Goal: Transaction & Acquisition: Purchase product/service

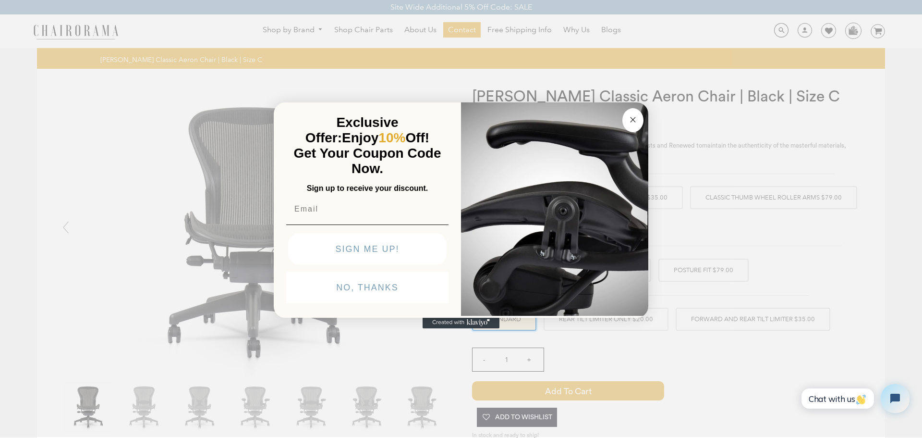
click at [633, 120] on icon "Close dialog" at bounding box center [633, 119] width 5 height 5
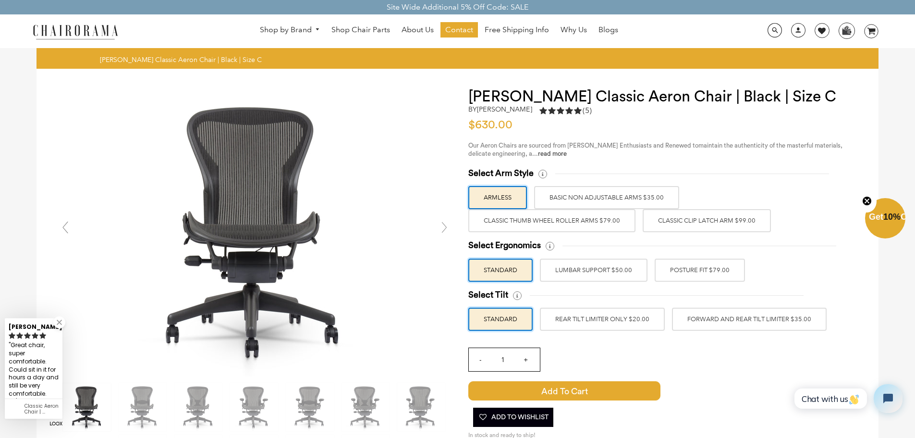
click at [573, 222] on label "Classic Thumb Wheel Roller Arms $79.00" at bounding box center [551, 220] width 167 height 23
click at [0, 0] on input "Classic Thumb Wheel Roller Arms $79.00" at bounding box center [0, 0] width 0 height 0
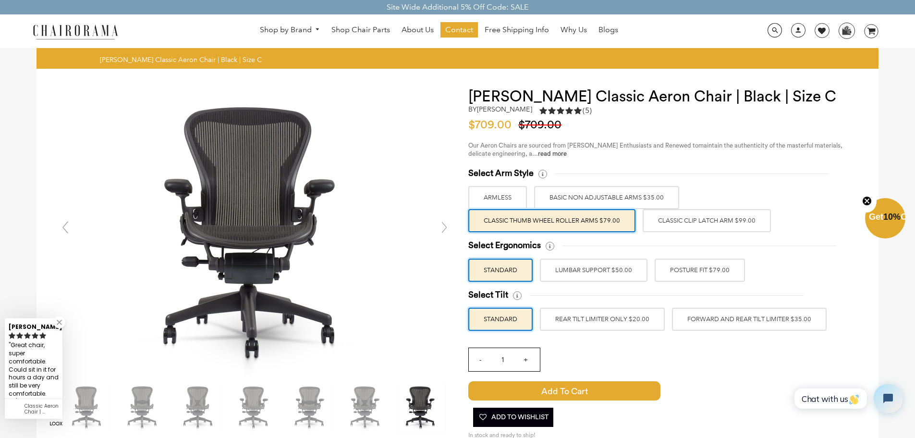
click at [658, 213] on label "Classic Clip Latch Arm $99.00" at bounding box center [707, 220] width 128 height 23
click at [0, 0] on input "Classic Clip Latch Arm $99.00" at bounding box center [0, 0] width 0 height 0
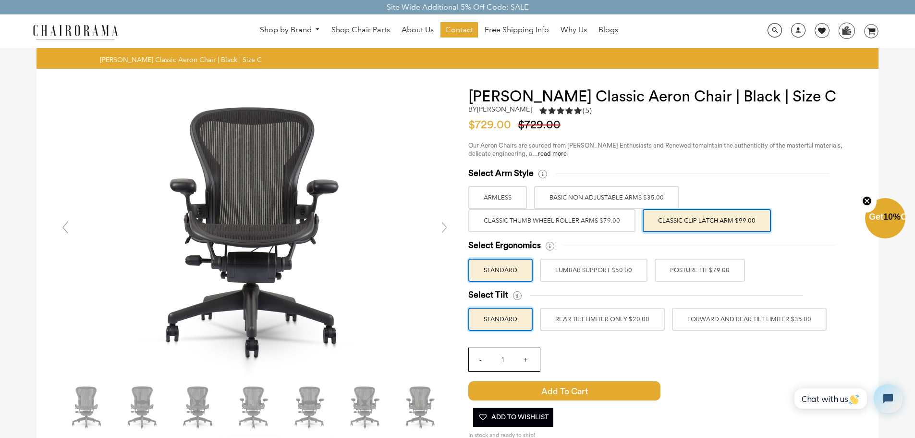
click at [591, 218] on label "Classic Thumb Wheel Roller Arms $79.00" at bounding box center [551, 220] width 167 height 23
click at [0, 0] on input "Classic Thumb Wheel Roller Arms $79.00" at bounding box center [0, 0] width 0 height 0
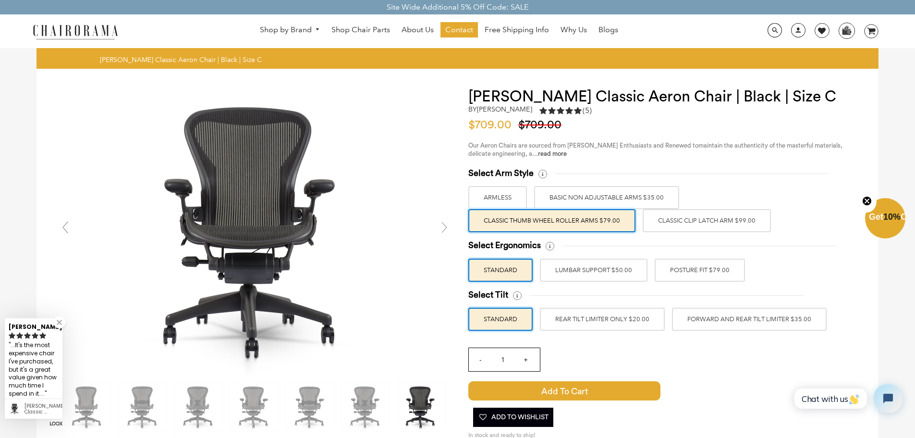
click at [576, 198] on label "BASIC NON ADJUSTABLE ARMS $35.00" at bounding box center [606, 197] width 145 height 23
click at [0, 0] on input "BASIC NON ADJUSTABLE ARMS $35.00" at bounding box center [0, 0] width 0 height 0
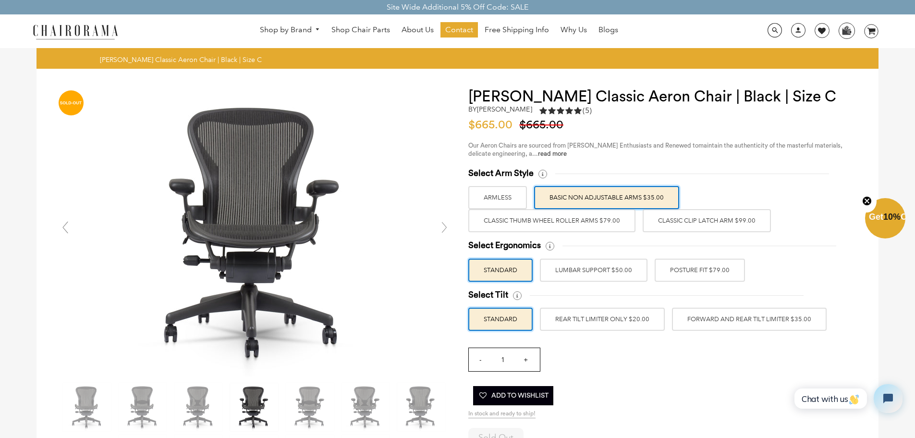
click at [572, 216] on label "Classic Thumb Wheel Roller Arms $79.00" at bounding box center [551, 220] width 167 height 23
click at [0, 0] on input "Classic Thumb Wheel Roller Arms $79.00" at bounding box center [0, 0] width 0 height 0
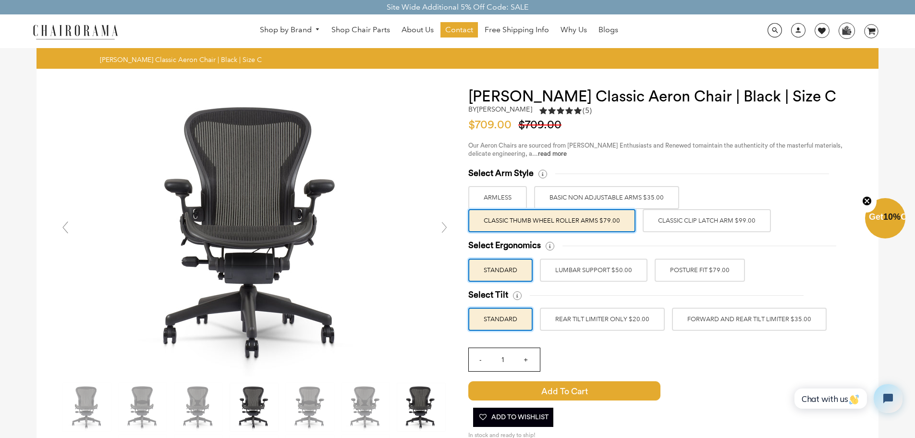
click at [494, 192] on label "ARMLESS" at bounding box center [497, 197] width 59 height 23
click at [0, 0] on input "ARMLESS" at bounding box center [0, 0] width 0 height 0
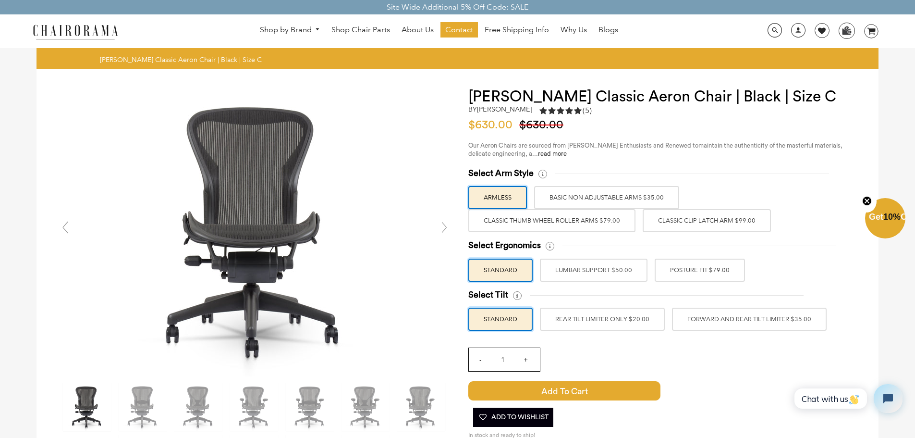
click at [657, 215] on label "Classic Clip Latch Arm $99.00" at bounding box center [707, 220] width 128 height 23
click at [0, 0] on input "Classic Clip Latch Arm $99.00" at bounding box center [0, 0] width 0 height 0
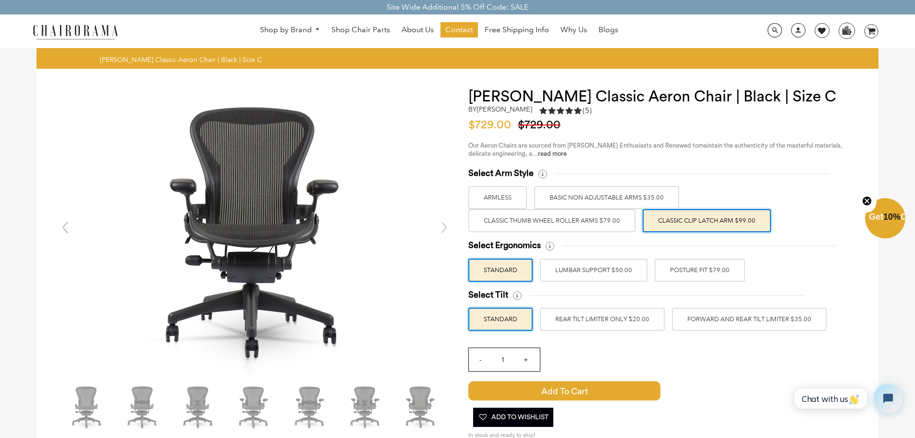
click at [572, 218] on label "Classic Thumb Wheel Roller Arms $79.00" at bounding box center [551, 220] width 167 height 23
click at [0, 0] on input "Classic Thumb Wheel Roller Arms $79.00" at bounding box center [0, 0] width 0 height 0
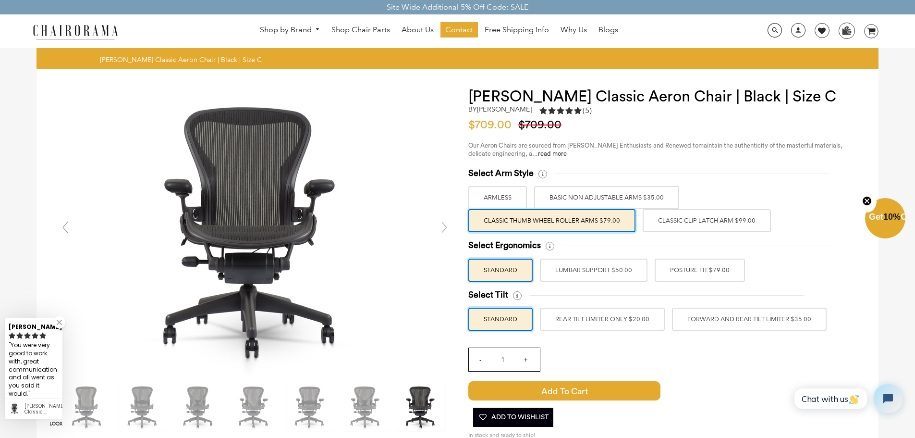
click at [666, 219] on label "Classic Clip Latch Arm $99.00" at bounding box center [707, 220] width 128 height 23
click at [0, 0] on input "Classic Clip Latch Arm $99.00" at bounding box center [0, 0] width 0 height 0
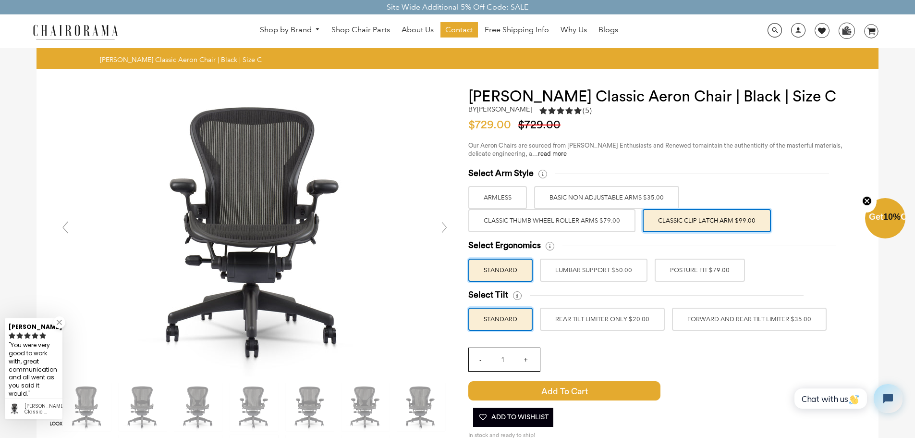
click at [511, 193] on label "ARMLESS" at bounding box center [497, 197] width 59 height 23
click at [0, 0] on input "ARMLESS" at bounding box center [0, 0] width 0 height 0
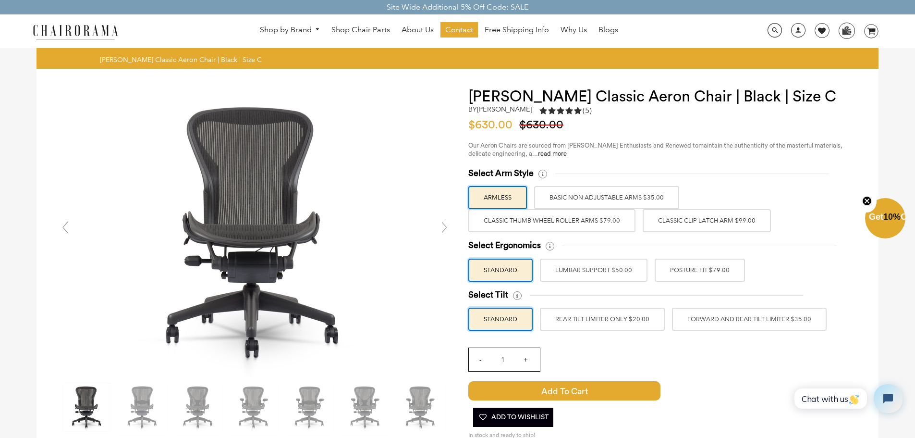
click at [560, 193] on label "BASIC NON ADJUSTABLE ARMS $35.00" at bounding box center [606, 197] width 145 height 23
click at [0, 0] on input "BASIC NON ADJUSTABLE ARMS $35.00" at bounding box center [0, 0] width 0 height 0
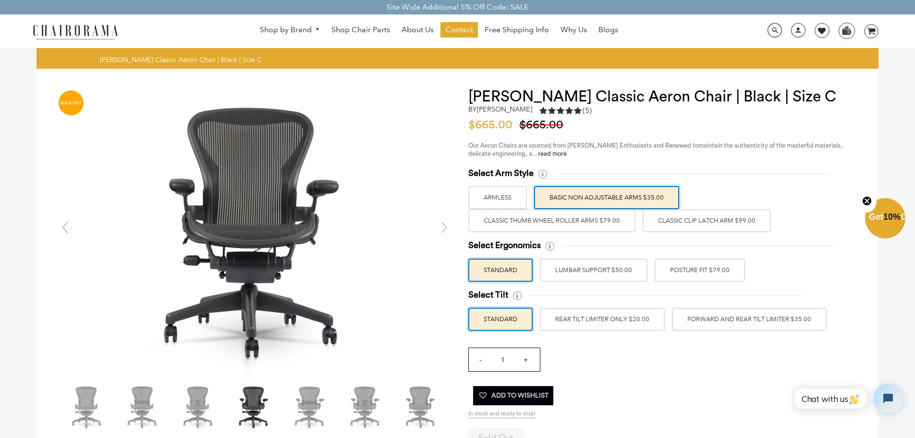
click at [535, 217] on label "Classic Thumb Wheel Roller Arms $79.00" at bounding box center [551, 220] width 167 height 23
click at [0, 0] on input "Classic Thumb Wheel Roller Arms $79.00" at bounding box center [0, 0] width 0 height 0
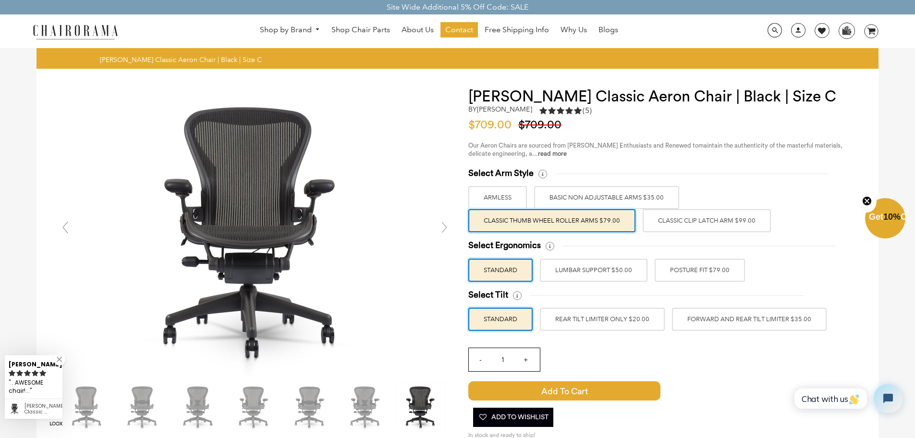
click at [658, 213] on label "Classic Clip Latch Arm $99.00" at bounding box center [707, 220] width 128 height 23
click at [0, 0] on input "Classic Clip Latch Arm $99.00" at bounding box center [0, 0] width 0 height 0
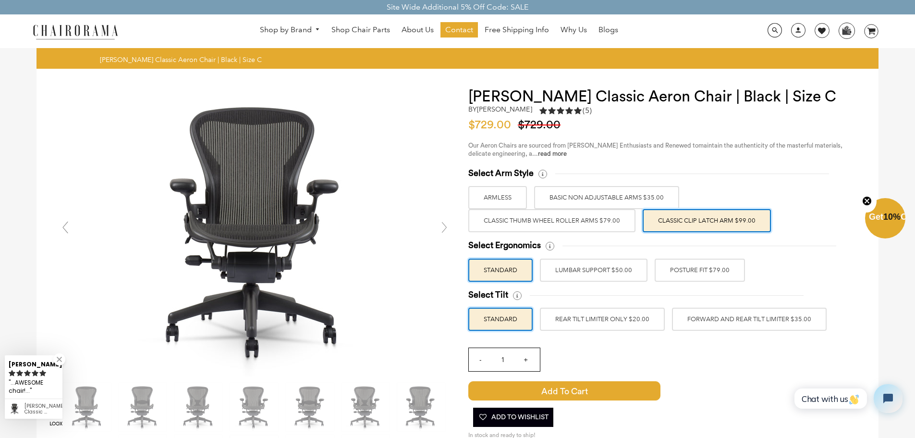
click at [667, 269] on label "POSTURE FIT $79.00" at bounding box center [700, 269] width 90 height 23
click at [0, 0] on input "POSTURE FIT $79.00" at bounding box center [0, 0] width 0 height 0
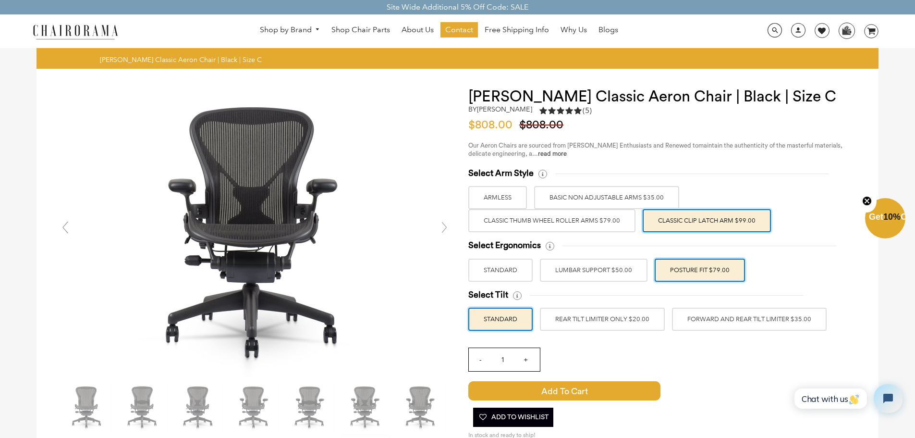
click at [613, 266] on label "LUMBAR SUPPORT $50.00" at bounding box center [594, 269] width 108 height 23
click at [0, 0] on input "LUMBAR SUPPORT $50.00" at bounding box center [0, 0] width 0 height 0
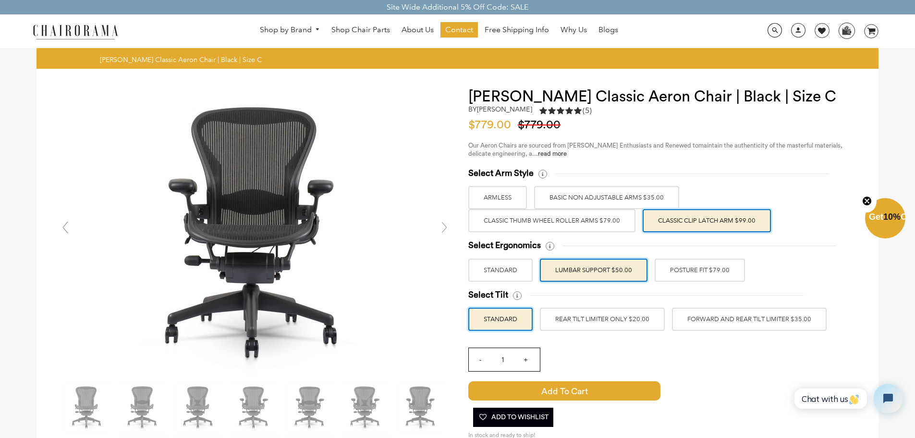
click at [508, 267] on label "STANDARD" at bounding box center [500, 269] width 64 height 23
click at [0, 0] on input "STANDARD" at bounding box center [0, 0] width 0 height 0
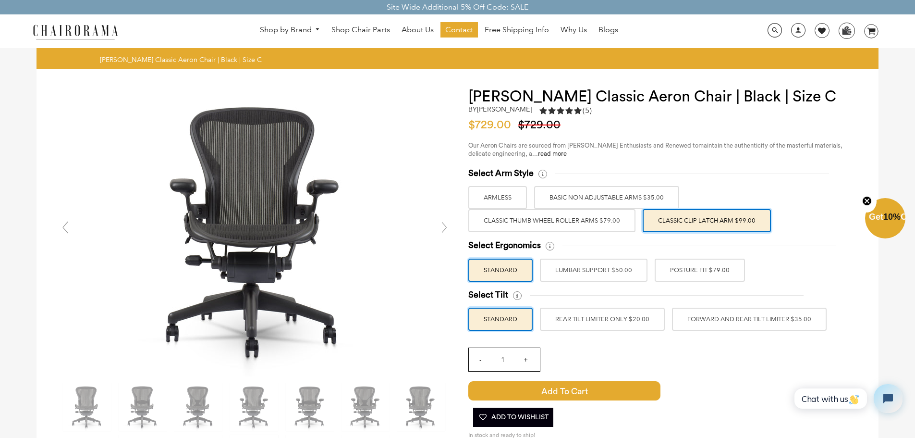
click at [613, 318] on label "REAR TILT LIMITER ONLY $20.00" at bounding box center [602, 318] width 125 height 23
click at [0, 0] on input "REAR TILT LIMITER ONLY $20.00" at bounding box center [0, 0] width 0 height 0
click at [685, 319] on label "FORWARD AND REAR TILT LIMITER $35.00" at bounding box center [749, 318] width 155 height 23
click at [0, 0] on input "FORWARD AND REAR TILT LIMITER $35.00" at bounding box center [0, 0] width 0 height 0
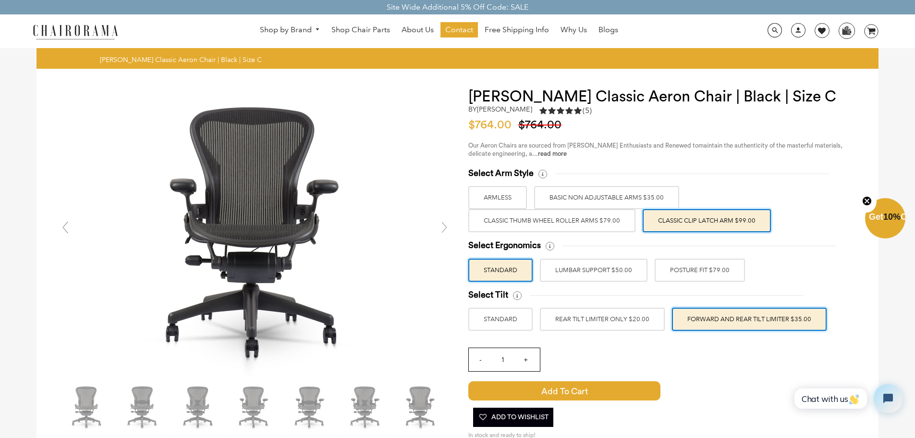
click at [509, 315] on label "STANDARD" at bounding box center [500, 318] width 64 height 23
click at [0, 0] on input "STANDARD" at bounding box center [0, 0] width 0 height 0
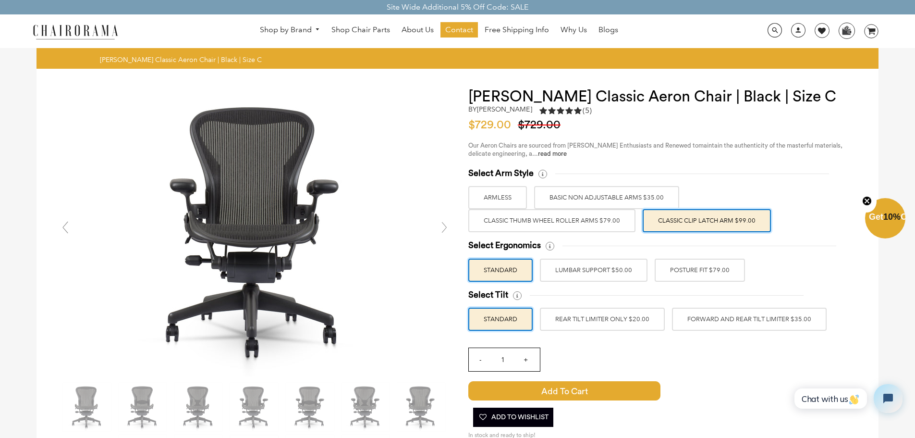
click at [510, 198] on label "ARMLESS" at bounding box center [497, 197] width 59 height 23
click at [0, 0] on input "ARMLESS" at bounding box center [0, 0] width 0 height 0
